Goal: Register for event/course

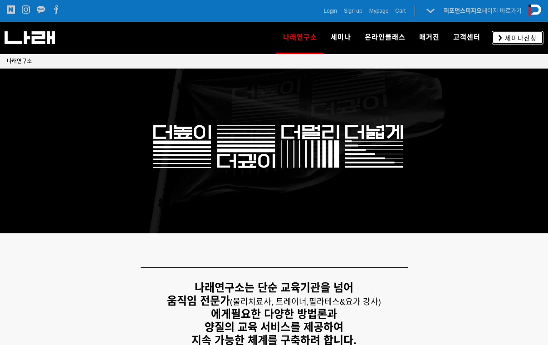
click at [507, 43] on link "세미나신청" at bounding box center [518, 37] width 52 height 13
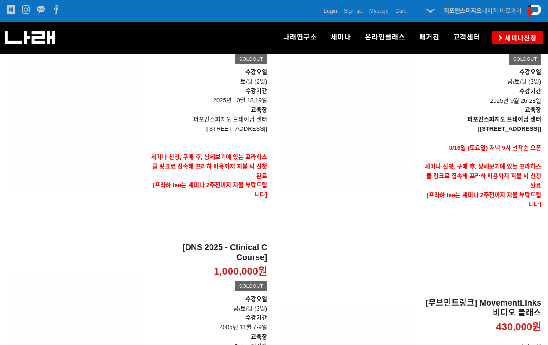
scroll to position [272, 0]
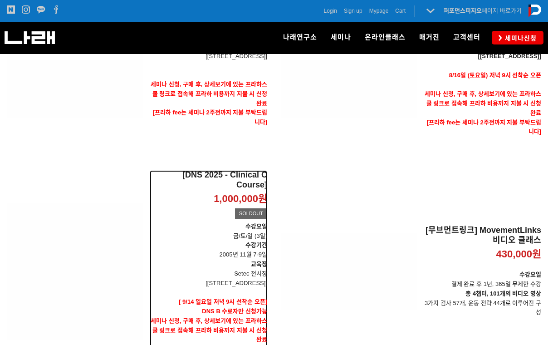
click at [253, 275] on p "Setec 전시장" at bounding box center [208, 274] width 117 height 10
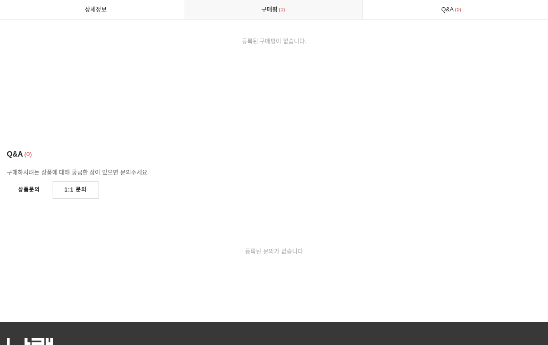
scroll to position [741, 0]
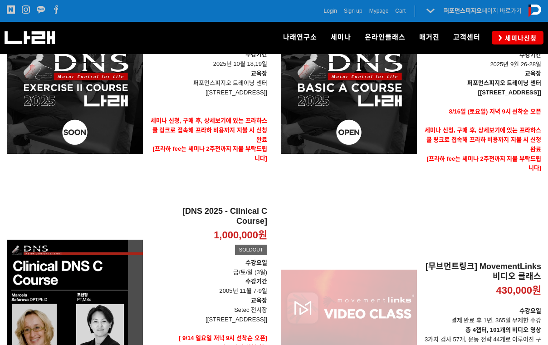
scroll to position [100, 0]
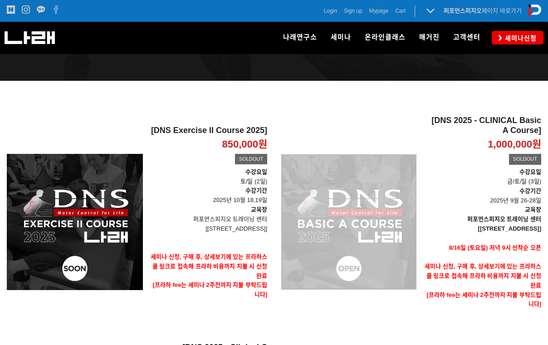
click at [398, 229] on div "[DNS 2025 - CLINICAL Basic A Course] 1,000,000원 TIME SALE SOLDOUT" at bounding box center [349, 222] width 136 height 228
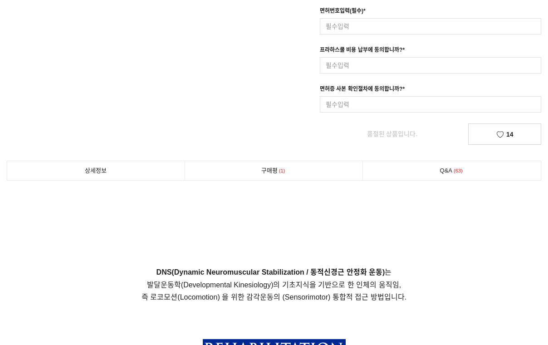
scroll to position [453, 0]
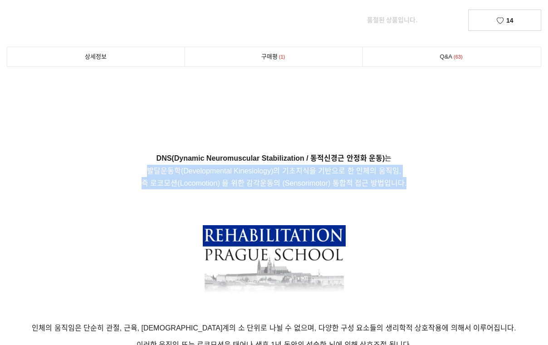
drag, startPoint x: 146, startPoint y: 173, endPoint x: 412, endPoint y: 188, distance: 265.7
click at [412, 188] on p "DNS(Dynamic Neuromuscular Stabilization / 동적신경근 안정화 운동) 는 발달운동학(Developmental K…" at bounding box center [274, 170] width 534 height 37
drag, startPoint x: 416, startPoint y: 187, endPoint x: 147, endPoint y: 174, distance: 269.2
click at [147, 174] on p "DNS(Dynamic Neuromuscular Stabilization / 동적신경근 안정화 운동) 는 발달운동학(Developmental K…" at bounding box center [274, 170] width 534 height 37
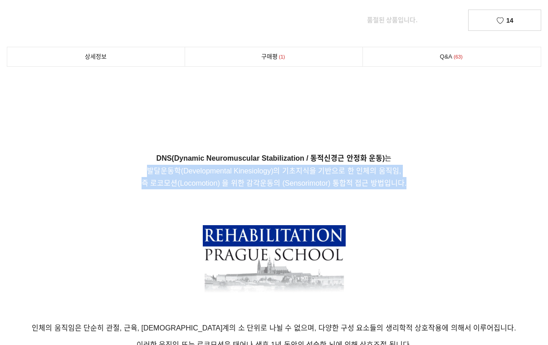
copy p "발달운동학(Developmental Kinesiology)의 기초지식을 기반으로 한 인체의 움직임, 즉 로코모션(Locomotion) 을 위한…"
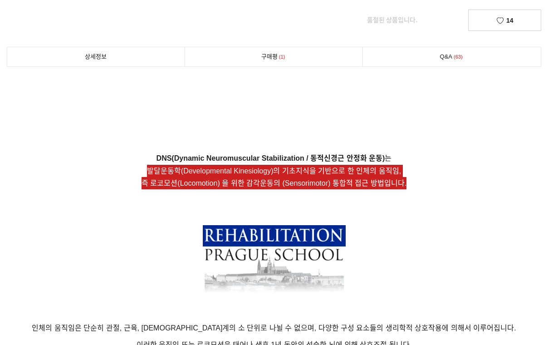
scroll to position [181, 0]
